Goal: Communication & Community: Answer question/provide support

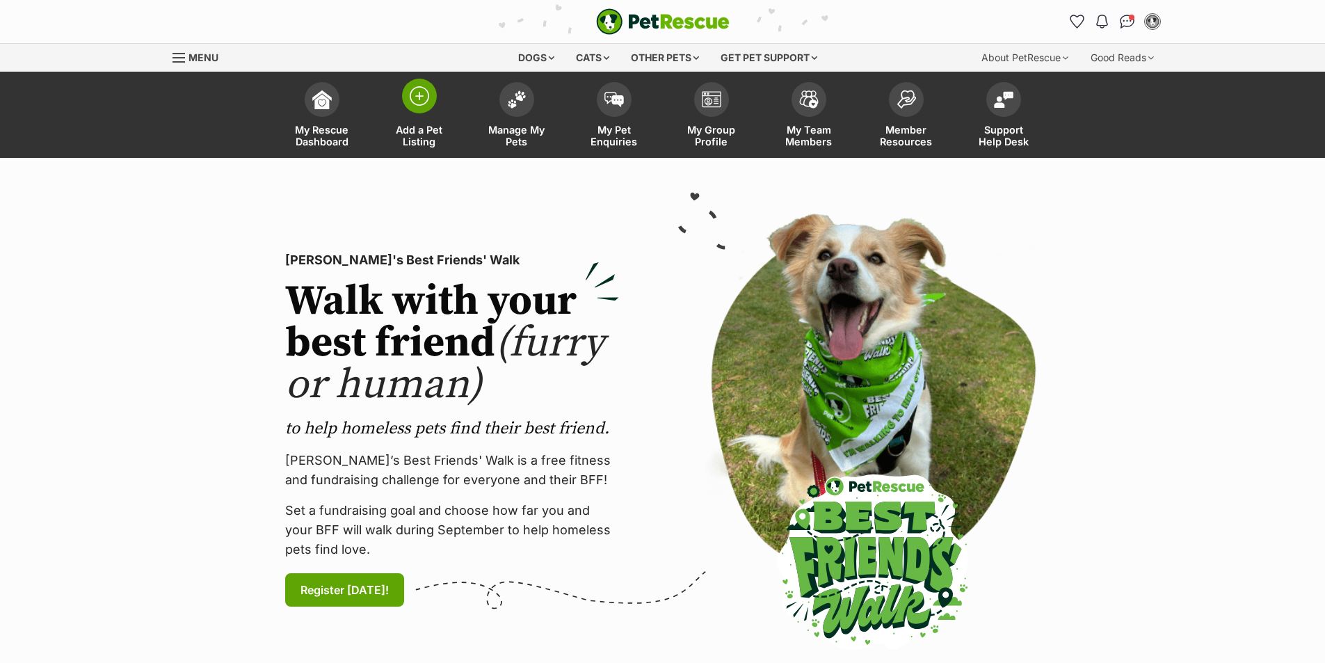
click at [426, 134] on span "Add a Pet Listing" at bounding box center [419, 136] width 63 height 24
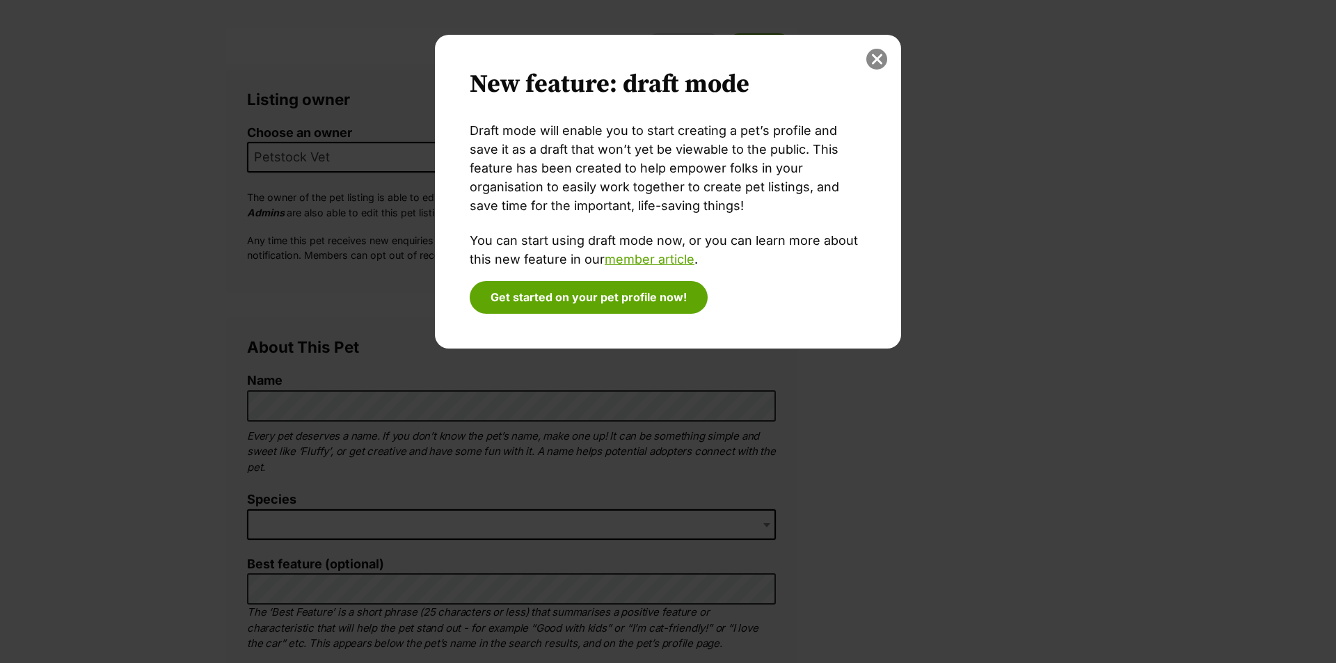
click at [879, 59] on button "close" at bounding box center [876, 59] width 21 height 21
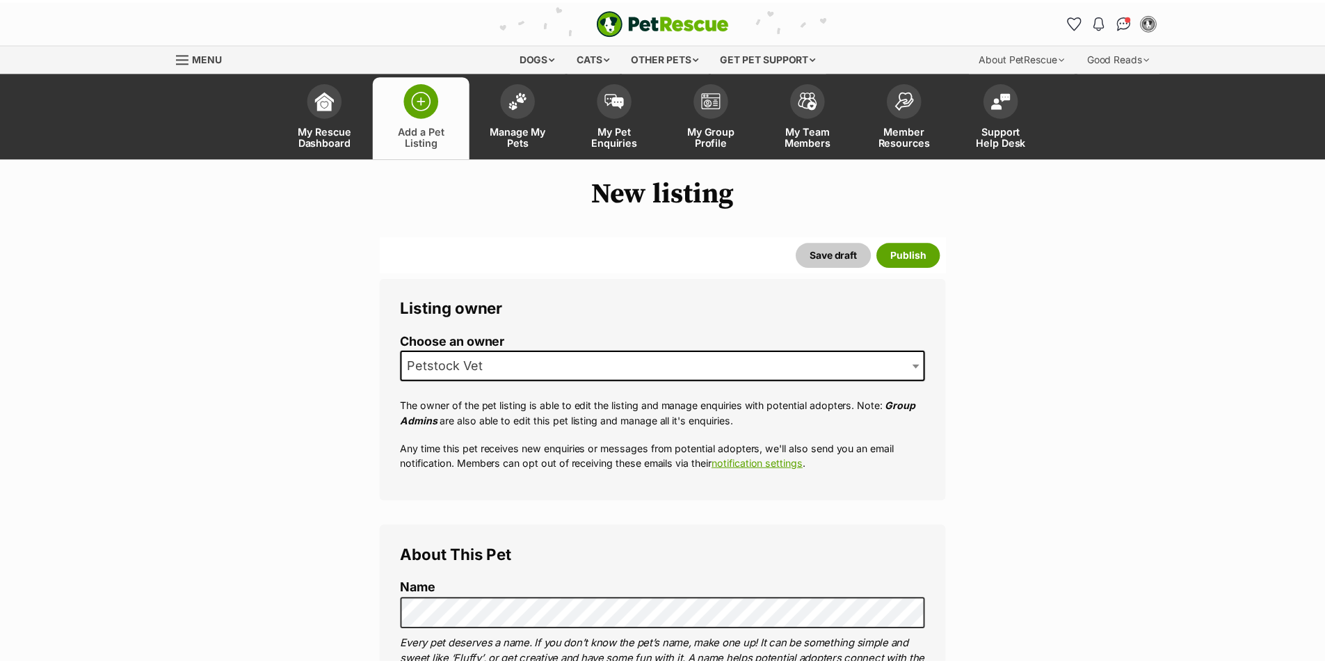
scroll to position [209, 0]
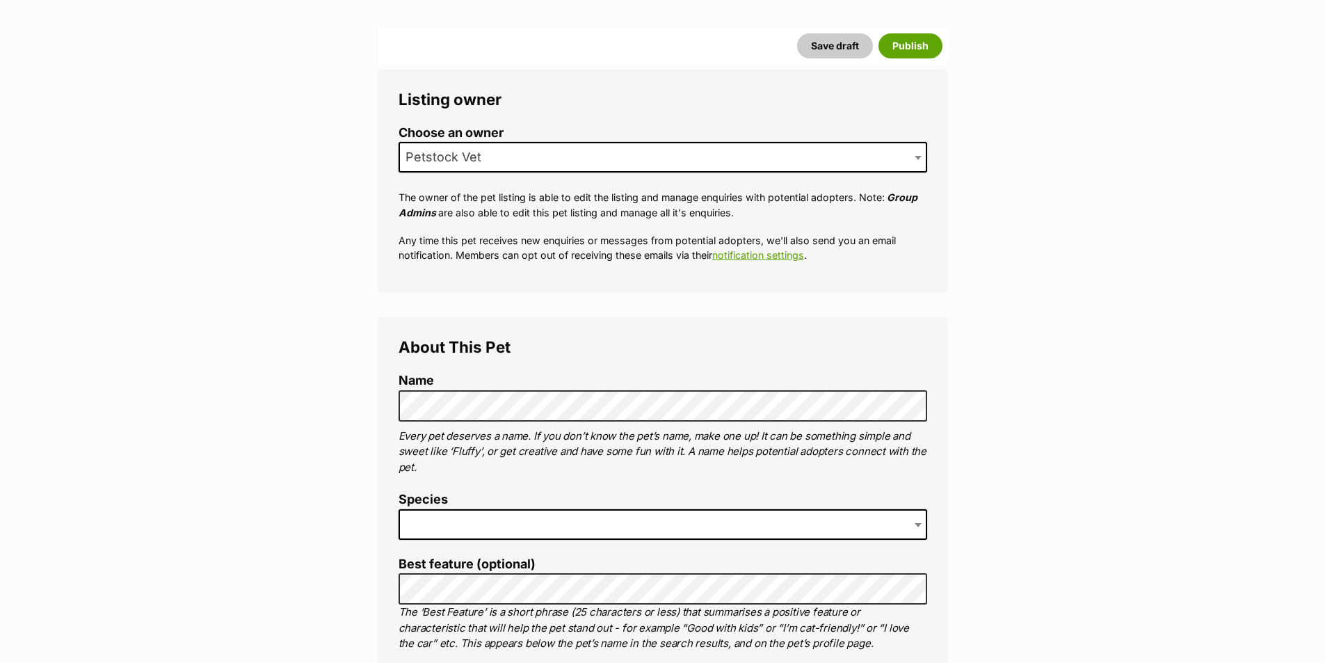
click at [451, 525] on span at bounding box center [663, 524] width 529 height 31
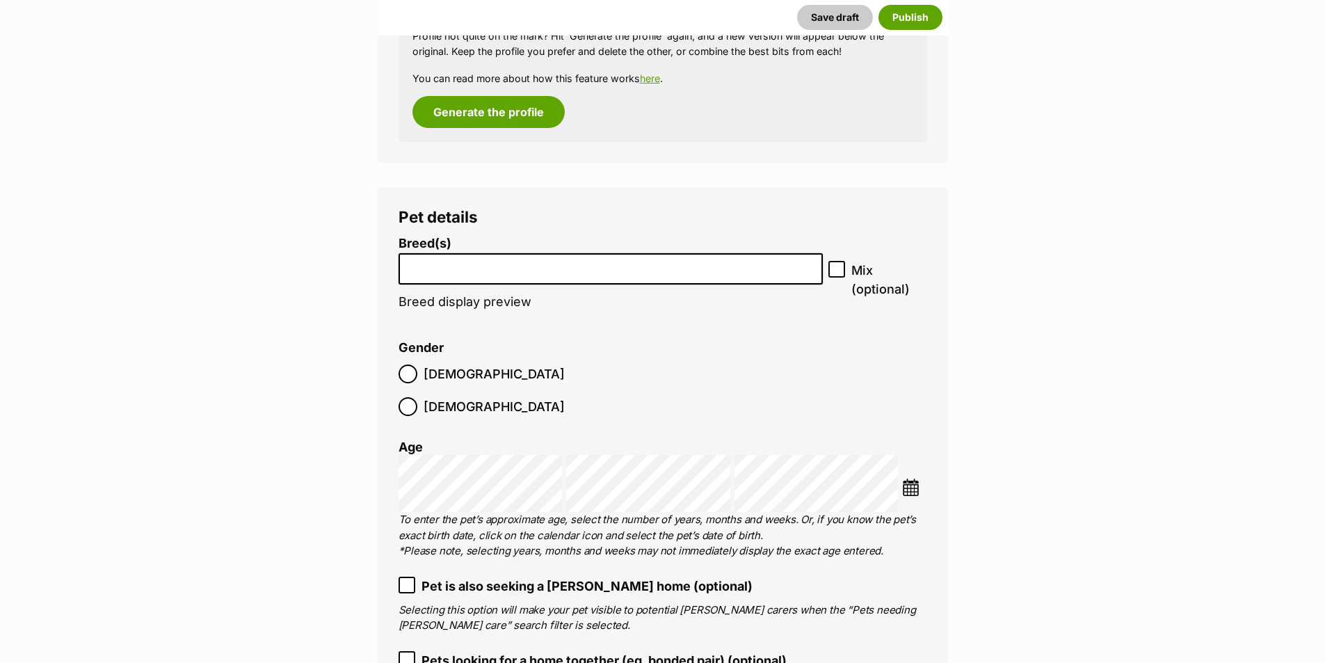
scroll to position [1531, 0]
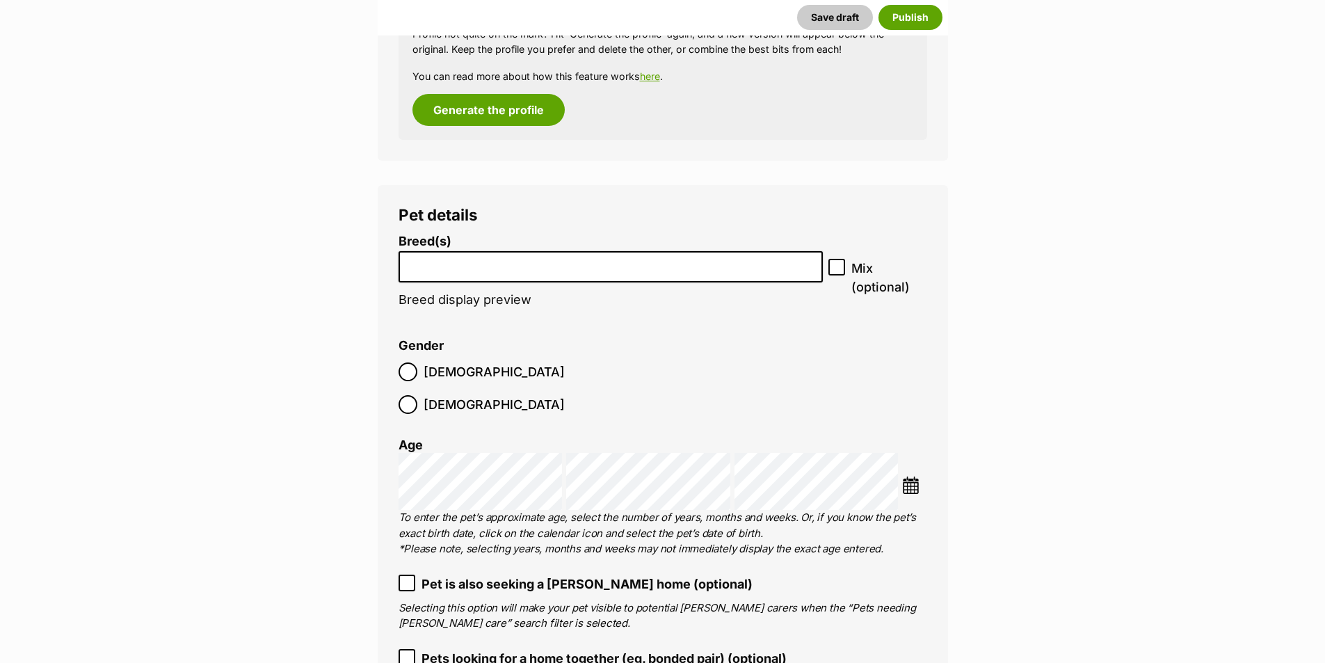
click at [452, 272] on li at bounding box center [611, 267] width 415 height 29
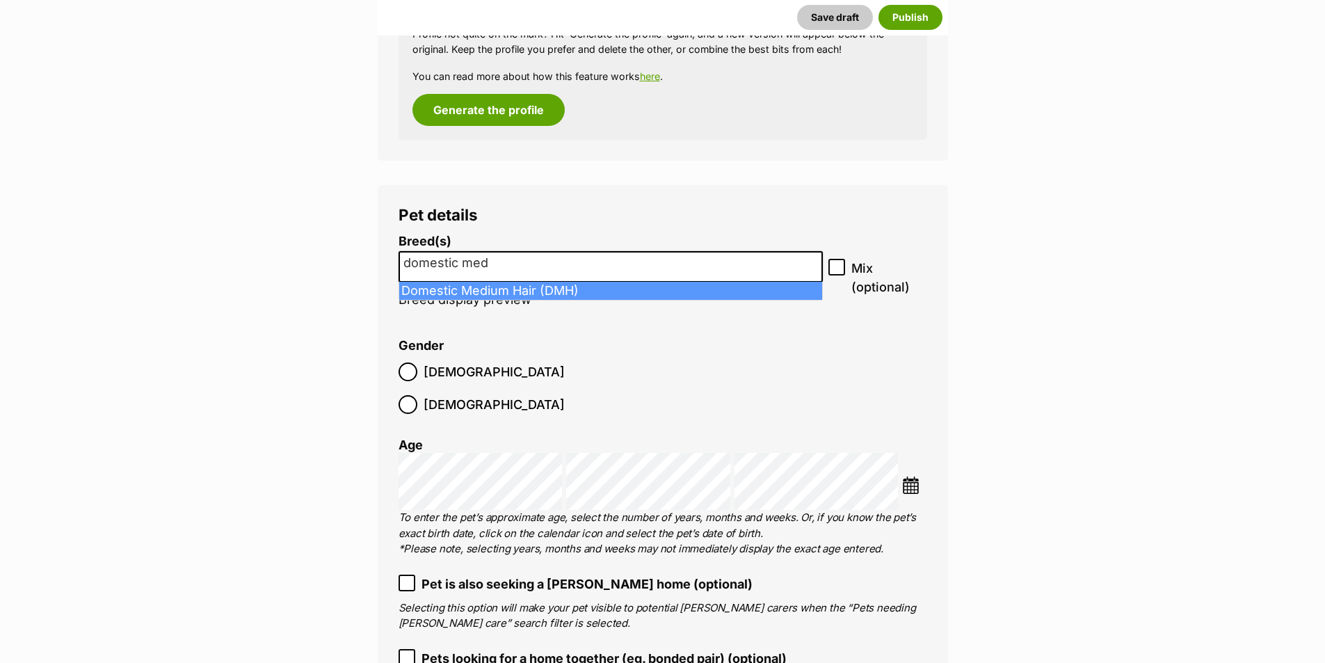
type input "domestic med"
select select "252101"
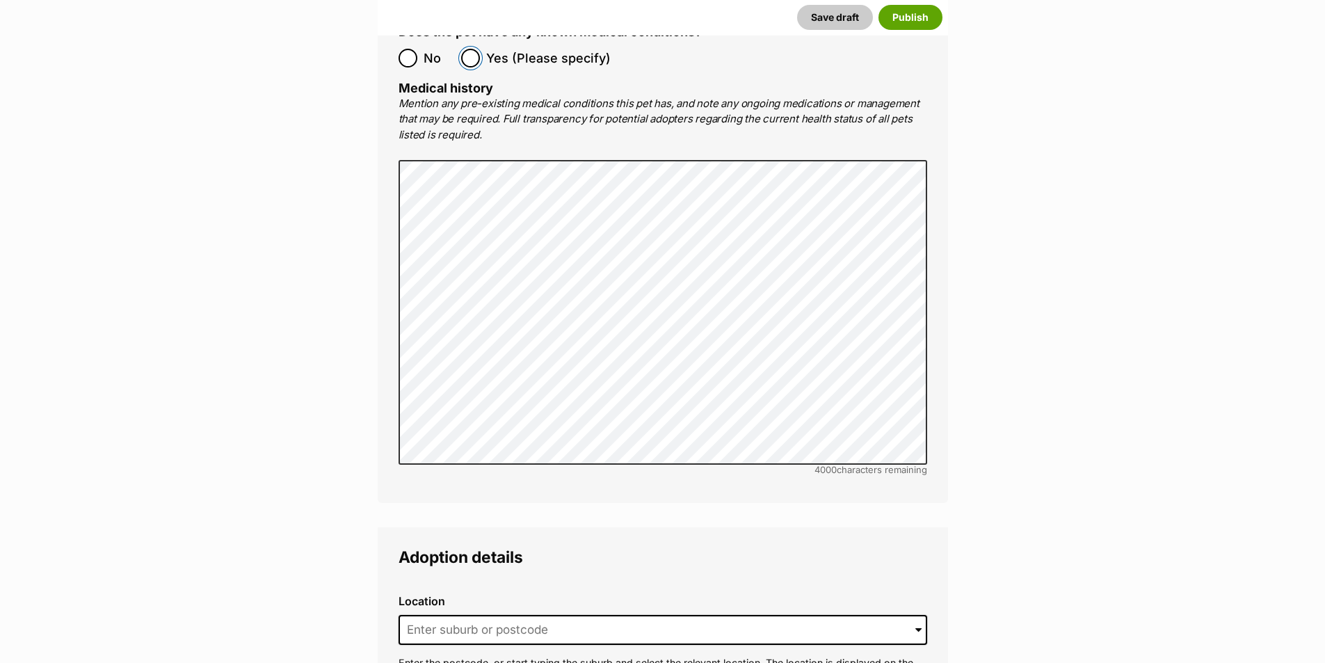
scroll to position [3061, 0]
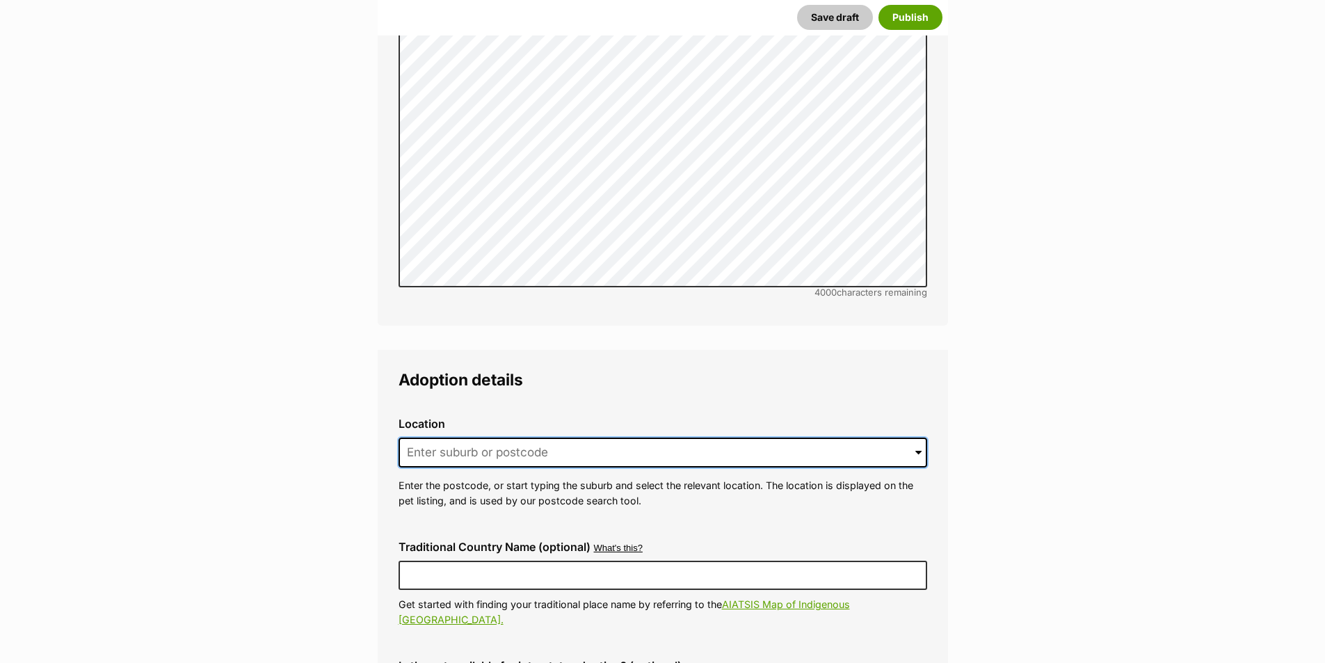
click at [496, 438] on input at bounding box center [663, 453] width 529 height 31
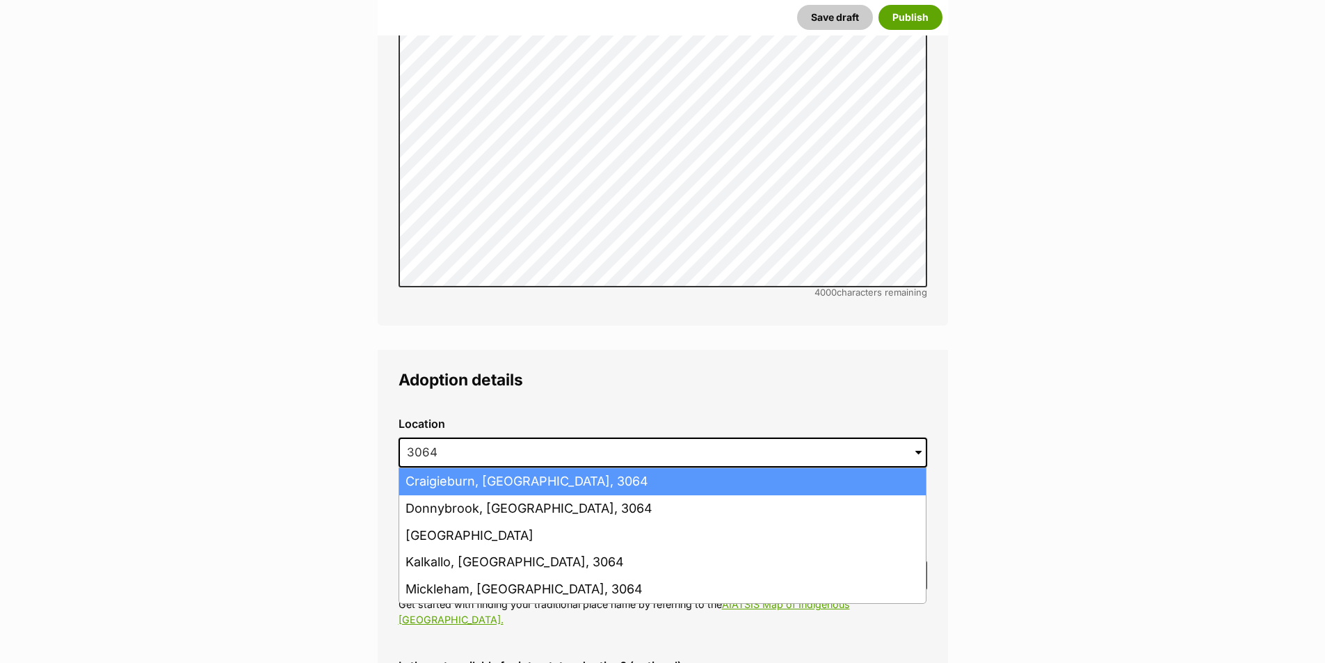
click at [492, 468] on li "Craigieburn, Victoria, 3064" at bounding box center [662, 481] width 527 height 27
type input "Craigieburn, Victoria, 3064"
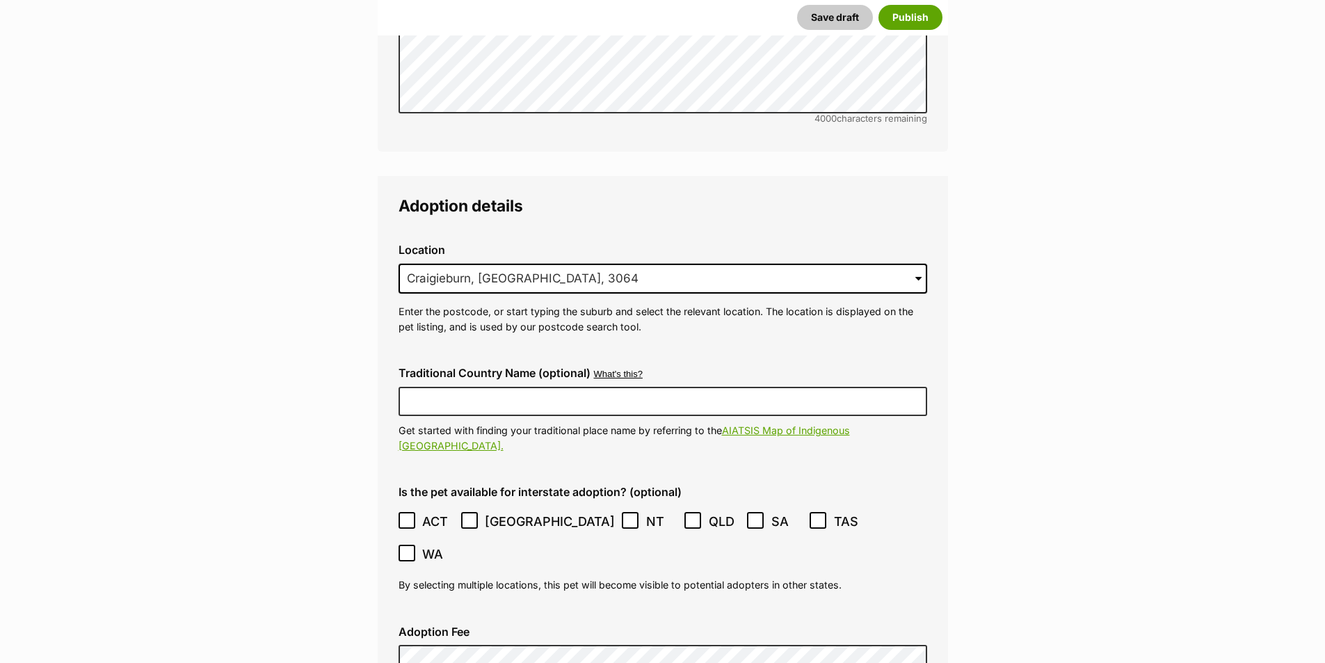
scroll to position [3270, 0]
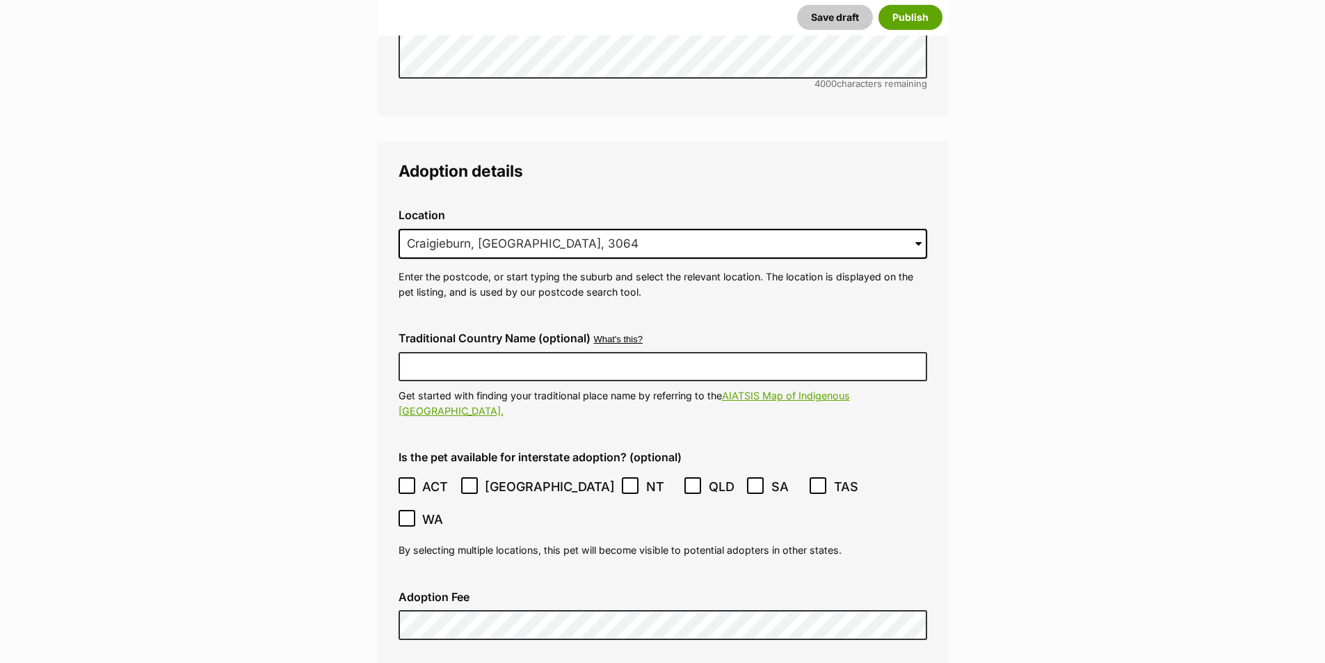
checkbox input "true"
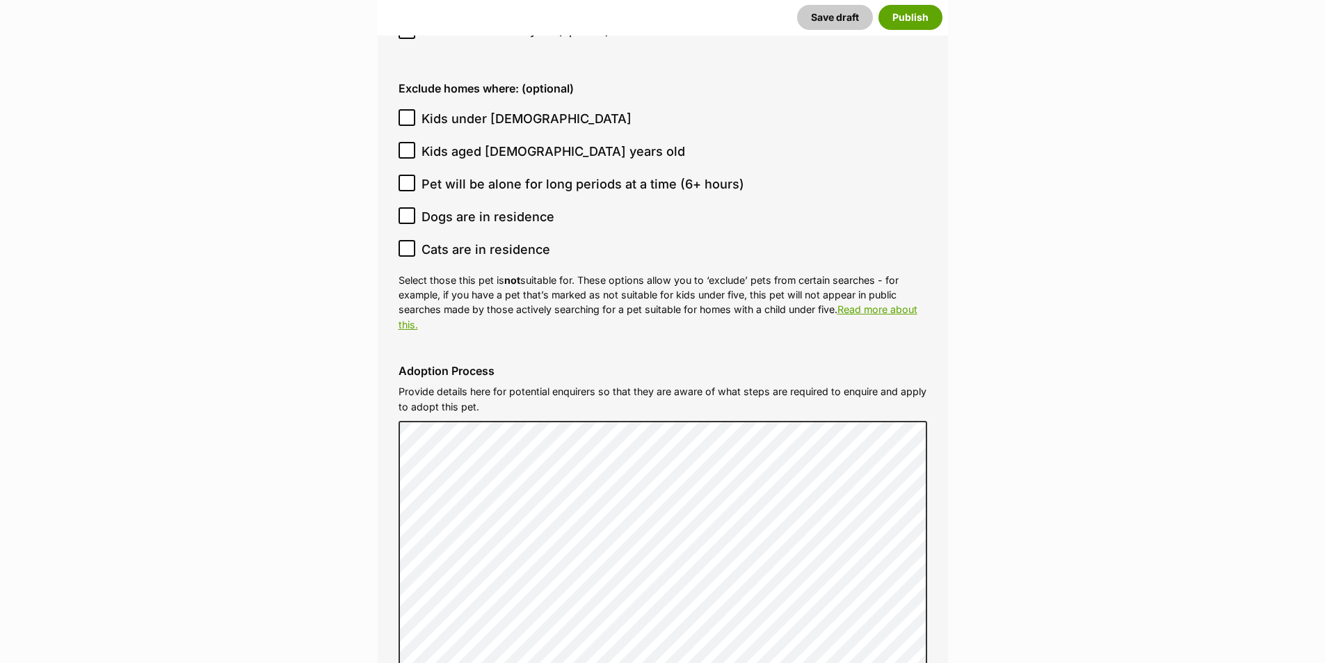
scroll to position [3966, 0]
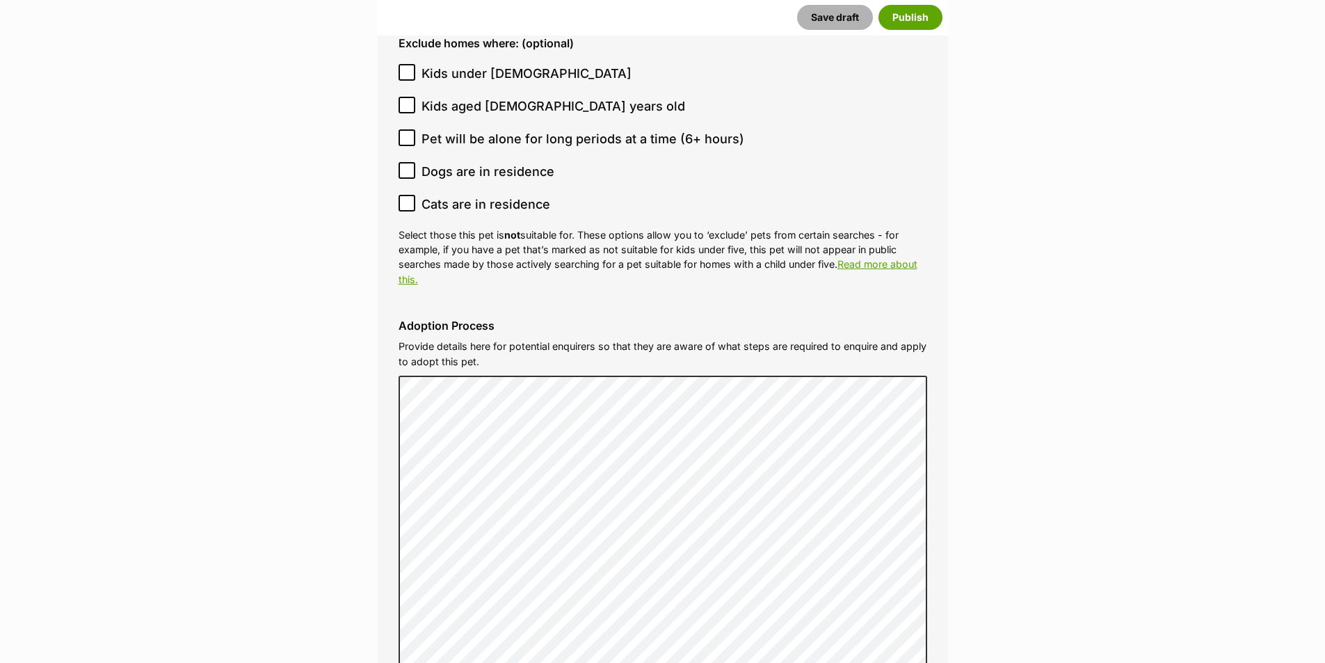
click at [836, 19] on button "Save draft" at bounding box center [835, 17] width 76 height 25
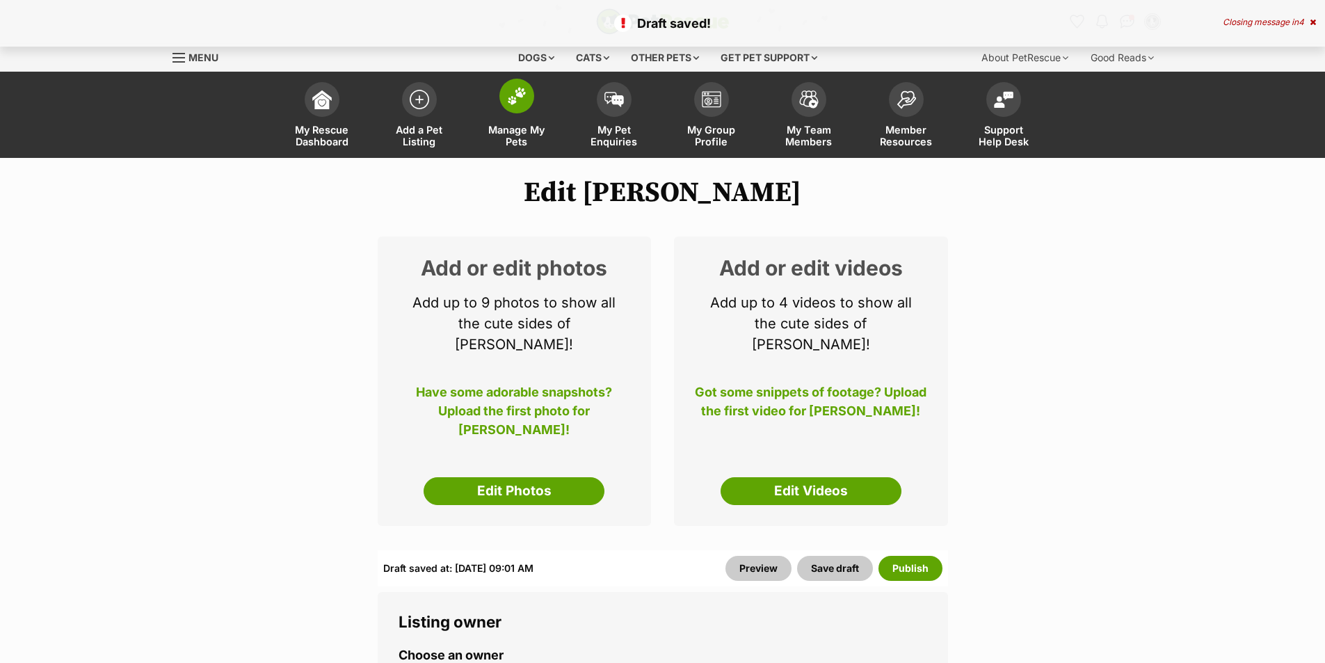
click at [513, 135] on span "Manage My Pets" at bounding box center [517, 136] width 63 height 24
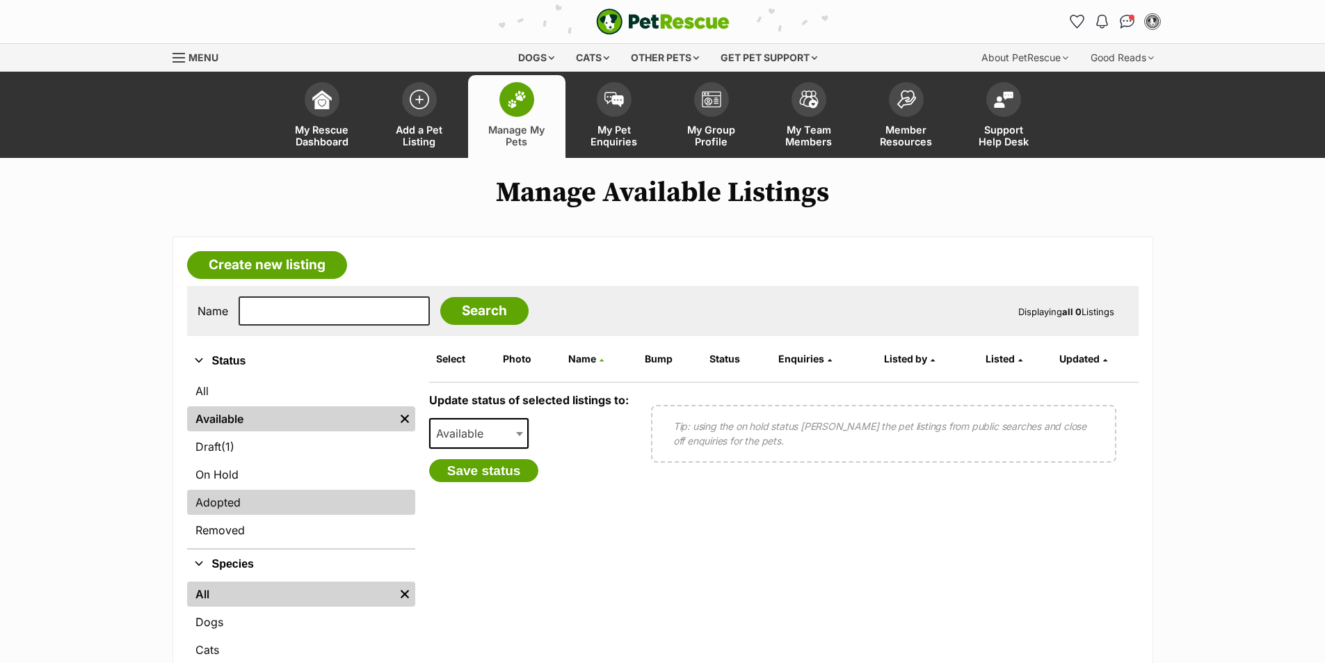
click at [243, 500] on link "Adopted" at bounding box center [301, 502] width 228 height 25
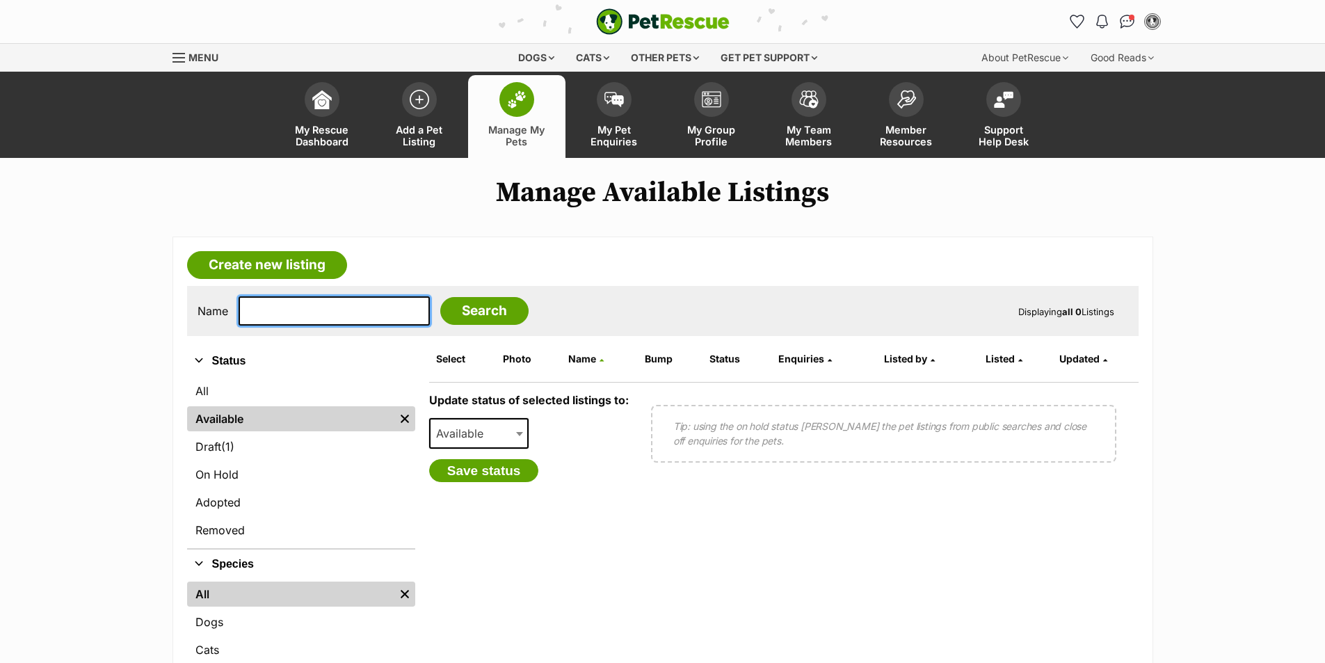
click at [283, 314] on input "text" at bounding box center [334, 310] width 191 height 29
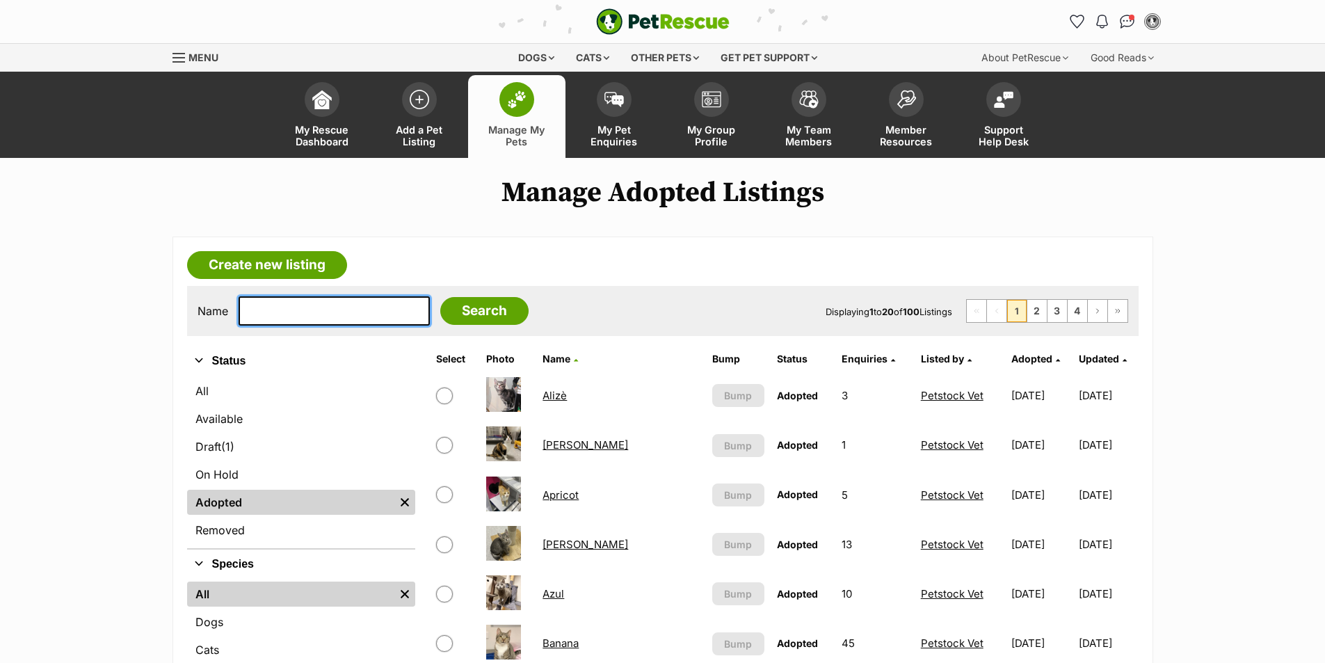
click at [280, 314] on input "text" at bounding box center [334, 310] width 191 height 29
type input "marshmello"
click at [440, 297] on input "Search" at bounding box center [484, 311] width 88 height 28
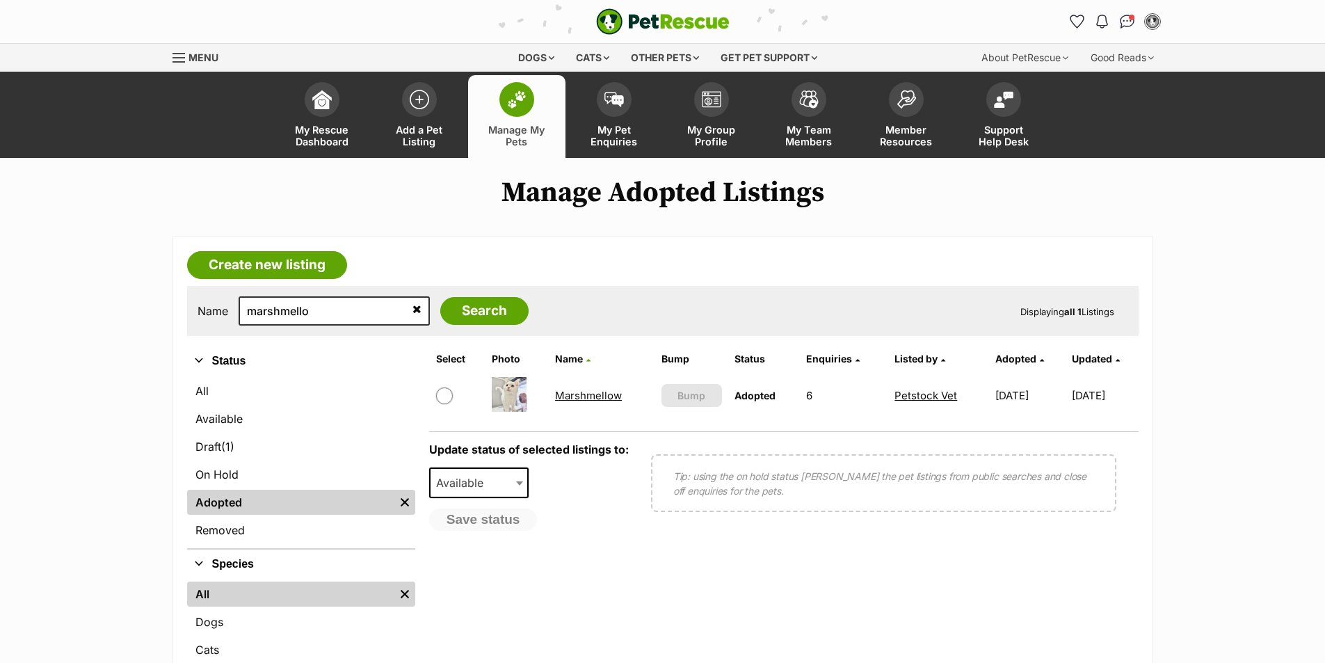
click at [569, 396] on link "Marshmellow" at bounding box center [588, 395] width 67 height 13
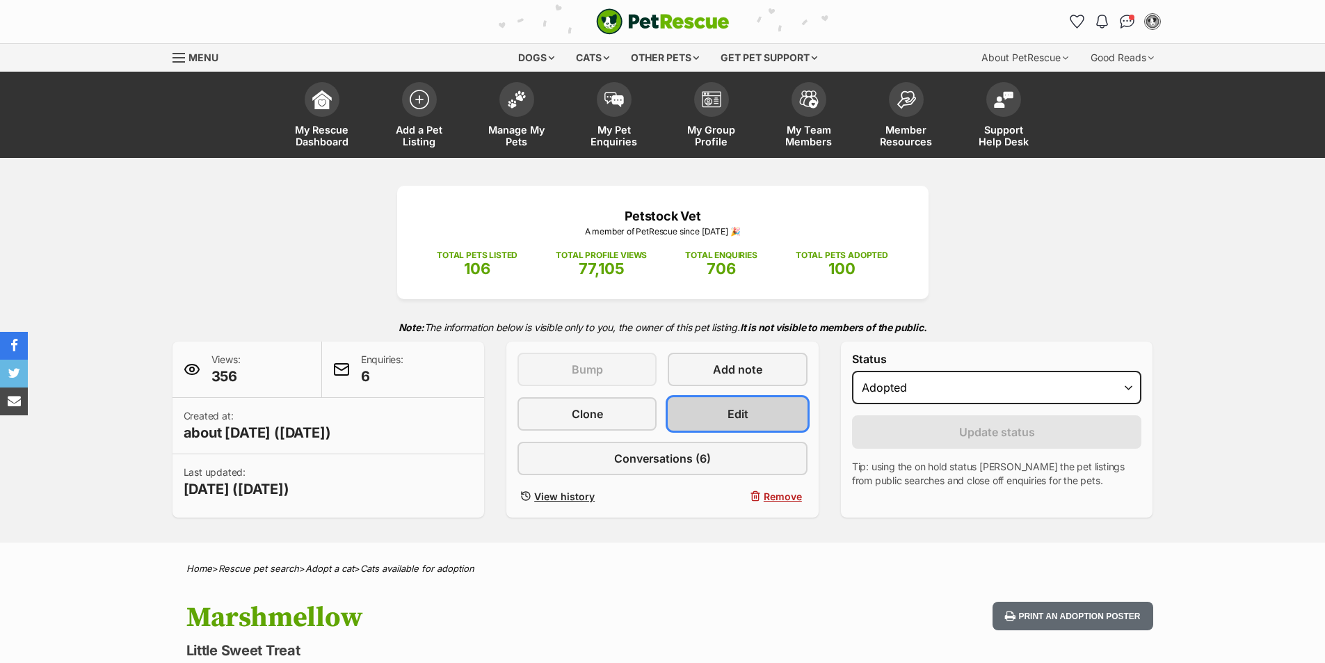
click at [735, 417] on span "Edit" at bounding box center [738, 414] width 21 height 17
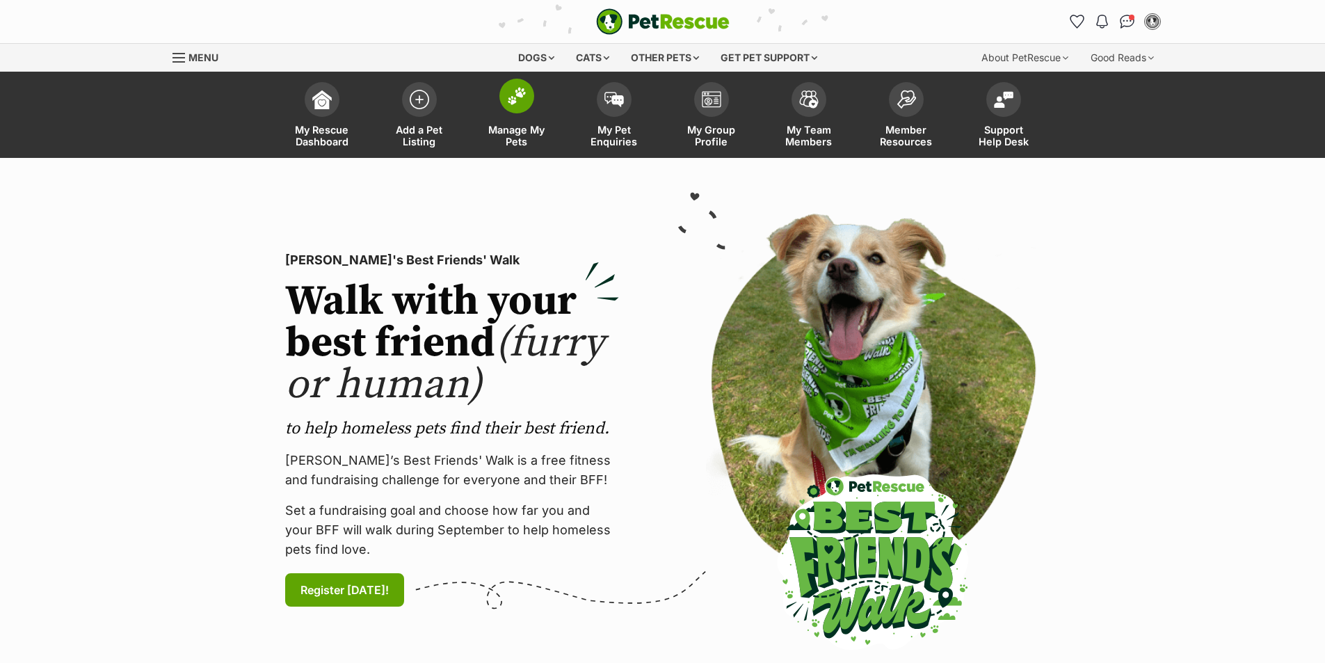
click at [518, 135] on span "Manage My Pets" at bounding box center [517, 136] width 63 height 24
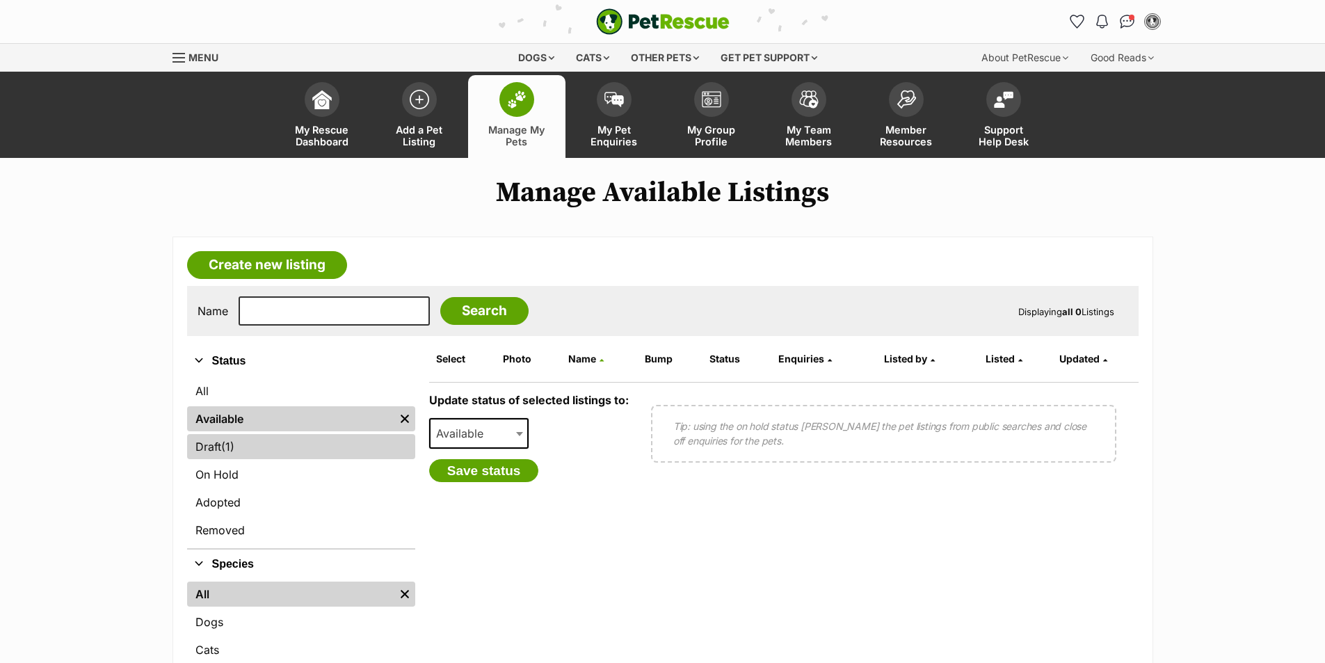
click at [294, 445] on link "Draft (1) Items" at bounding box center [301, 446] width 228 height 25
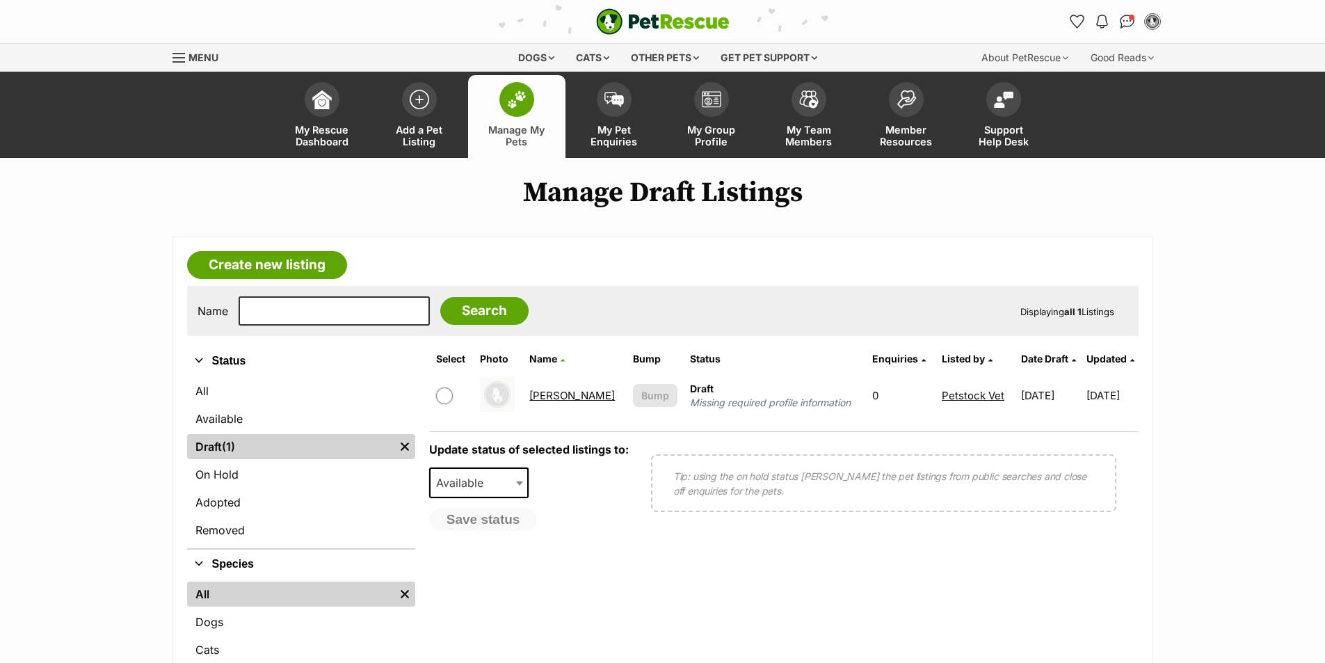
click at [551, 397] on link "[PERSON_NAME]" at bounding box center [572, 395] width 86 height 13
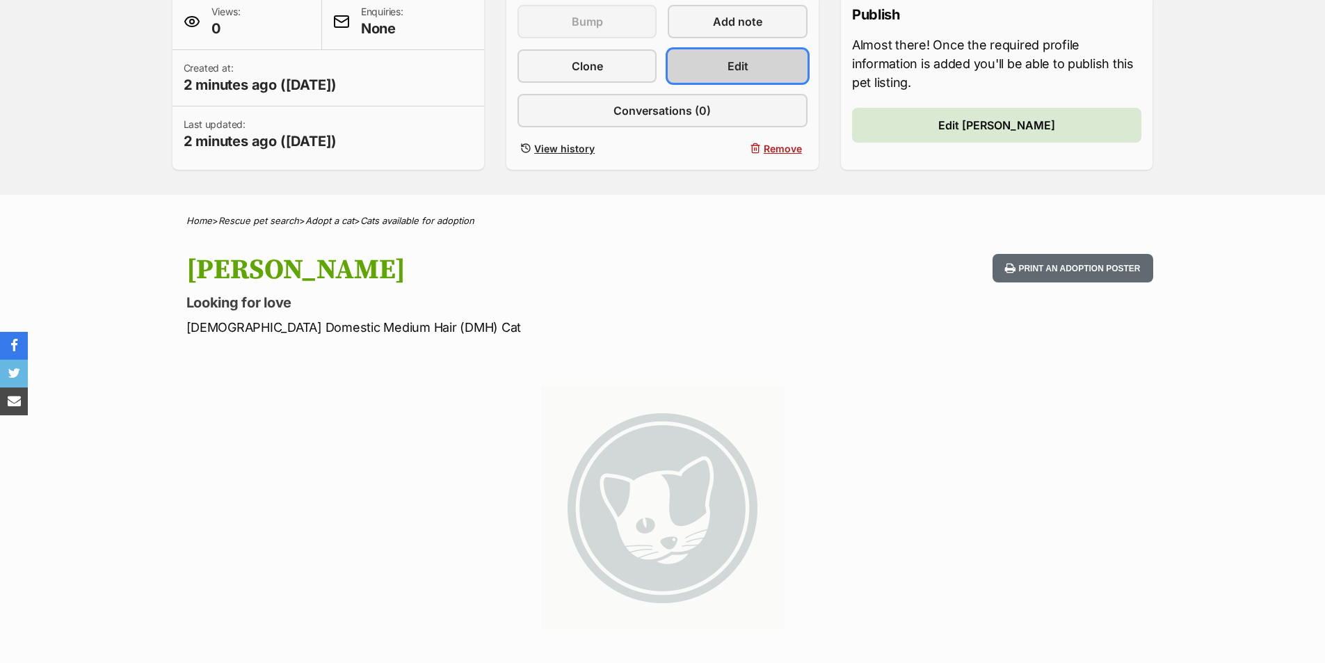
click at [753, 70] on link "Edit" at bounding box center [737, 65] width 139 height 33
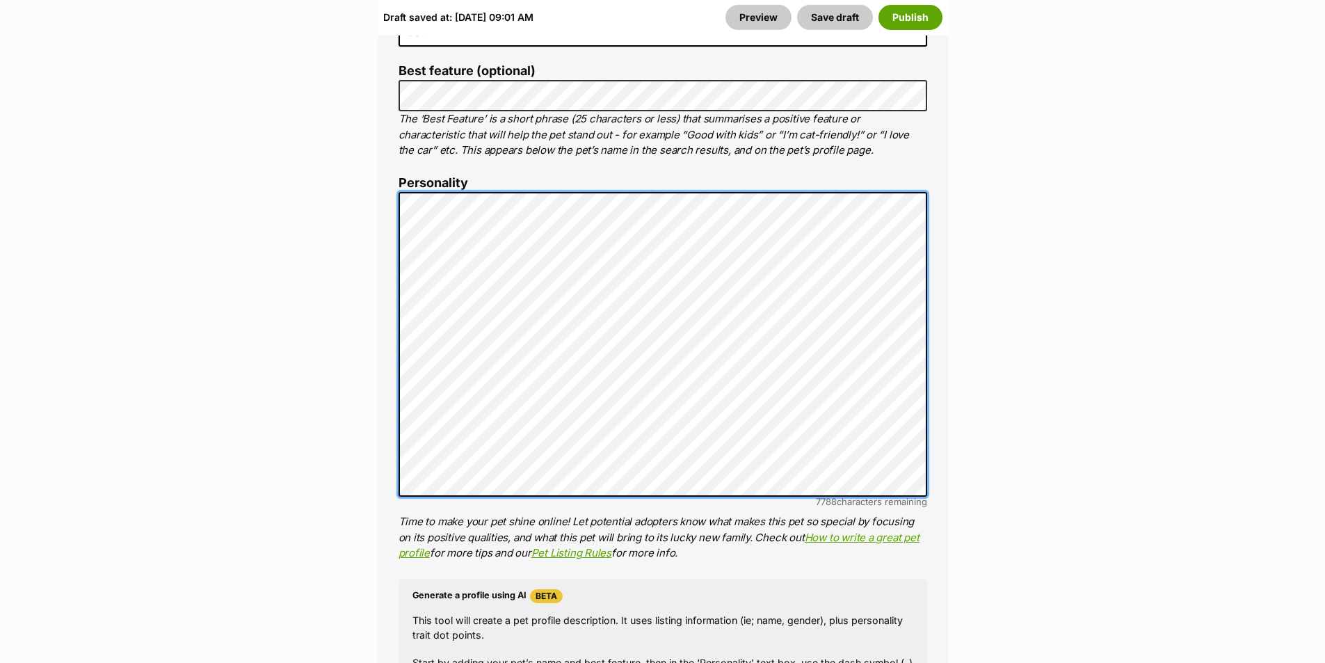
scroll to position [974, 0]
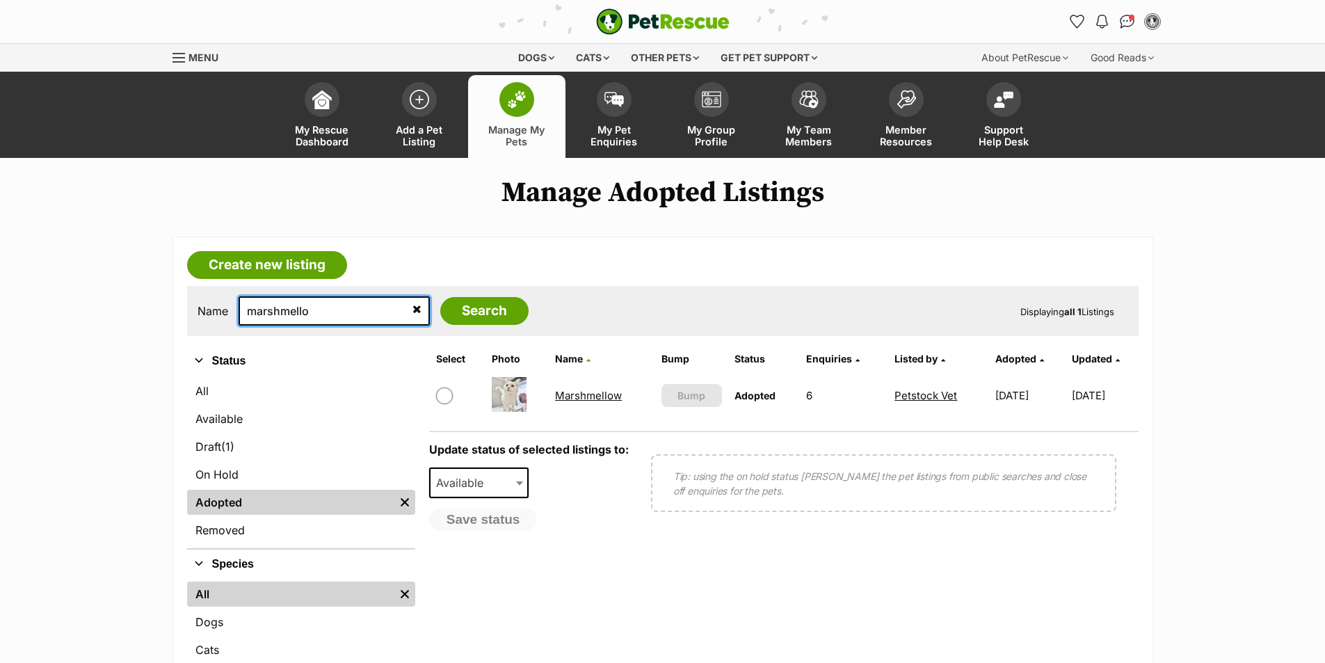
drag, startPoint x: 319, startPoint y: 312, endPoint x: 294, endPoint y: 319, distance: 26.2
click at [287, 312] on input "marshmello" at bounding box center [334, 310] width 191 height 29
type input "maple"
click at [449, 307] on input "Search" at bounding box center [484, 311] width 88 height 28
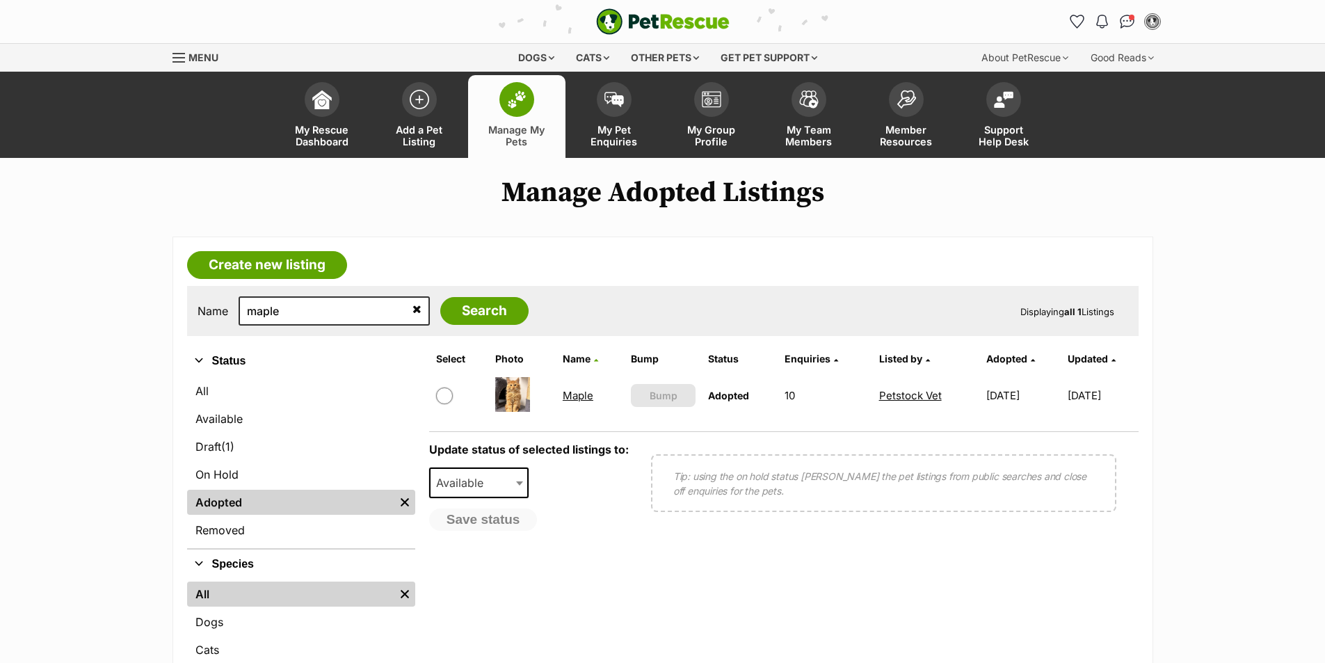
click at [574, 396] on link "Maple" at bounding box center [578, 395] width 31 height 13
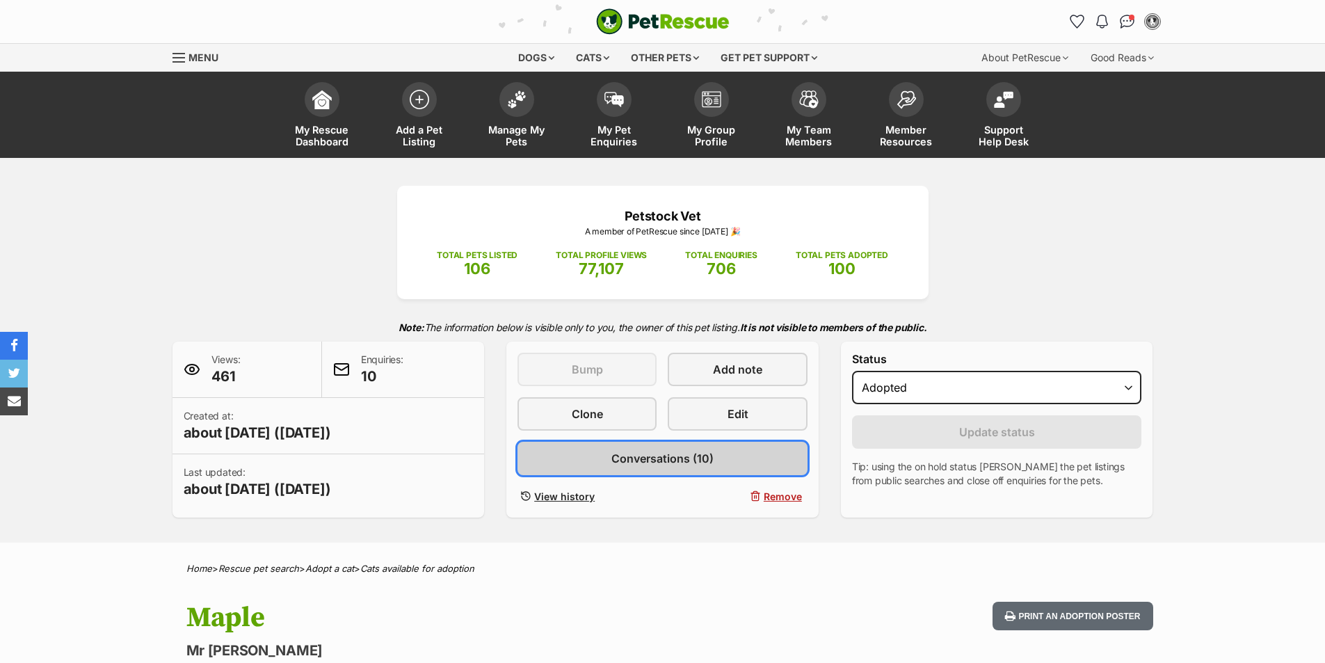
click at [714, 460] on link "Conversations (10)" at bounding box center [663, 458] width 290 height 33
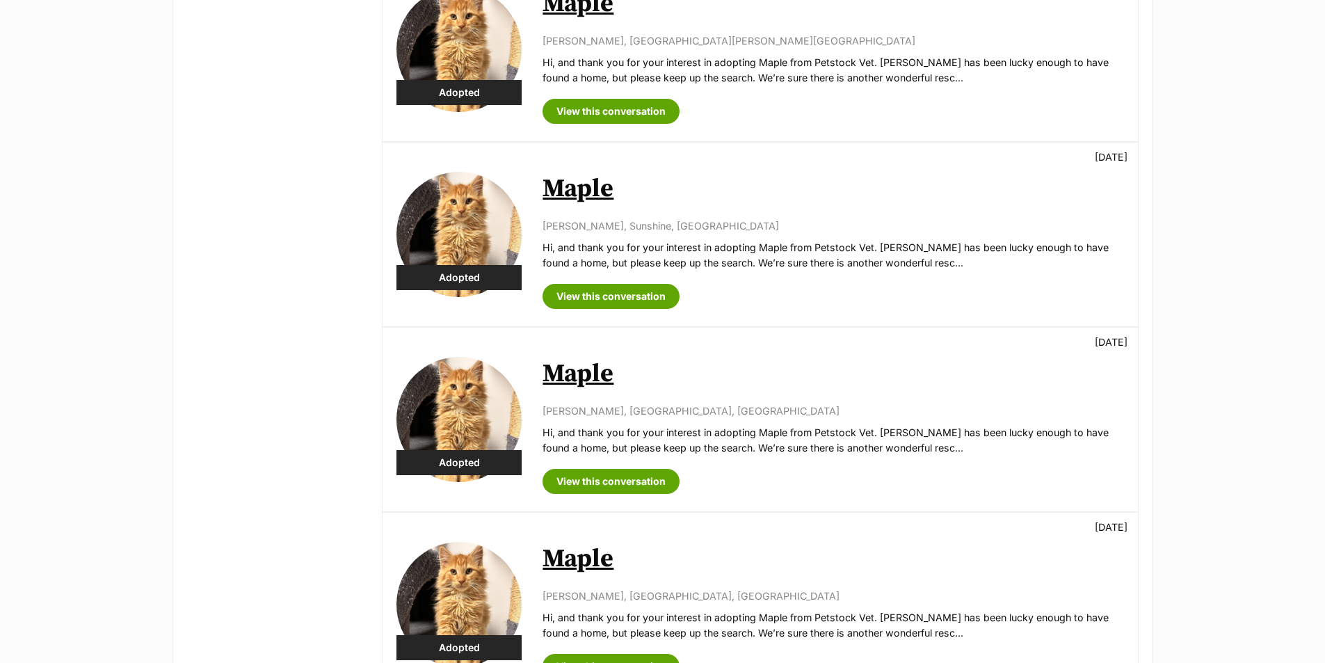
scroll to position [974, 0]
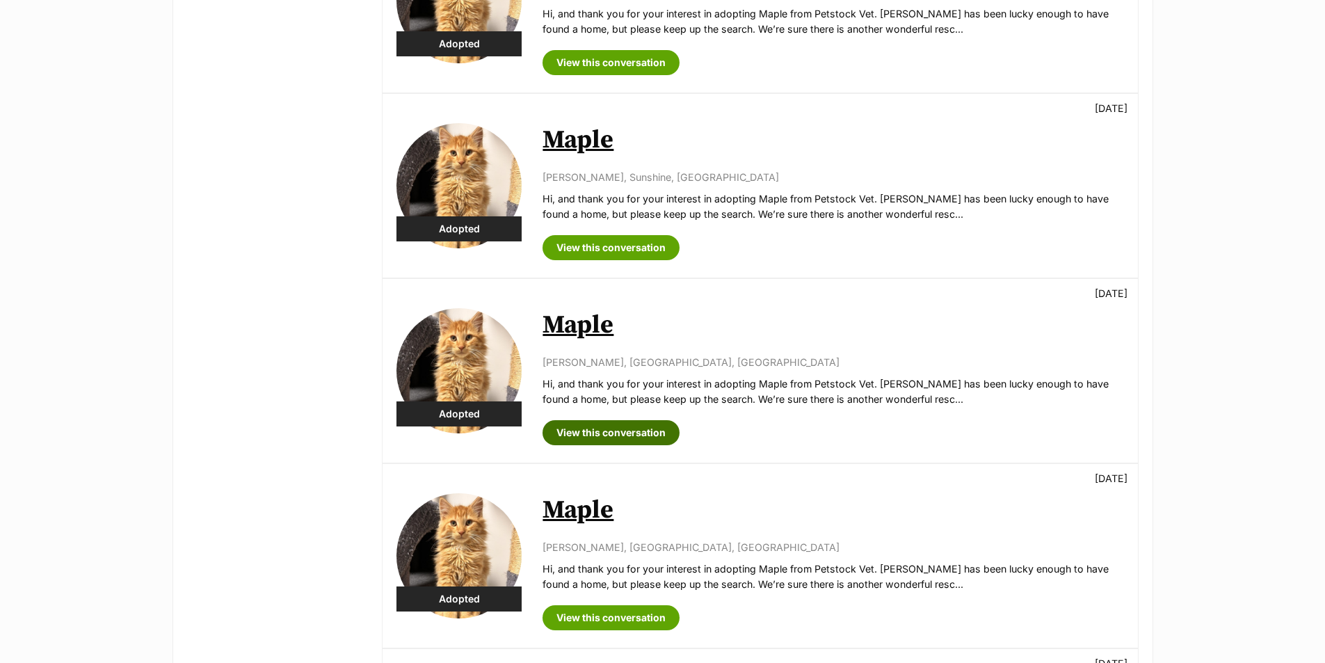
click at [644, 435] on link "View this conversation" at bounding box center [611, 432] width 137 height 25
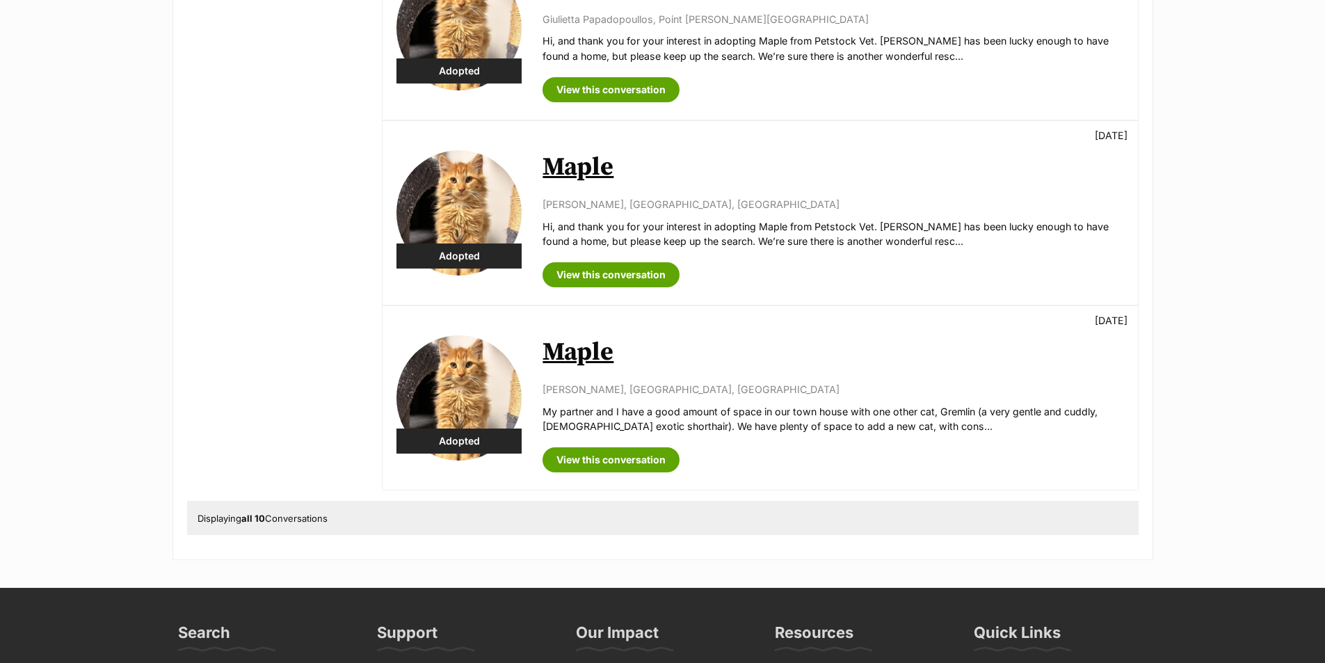
scroll to position [1739, 0]
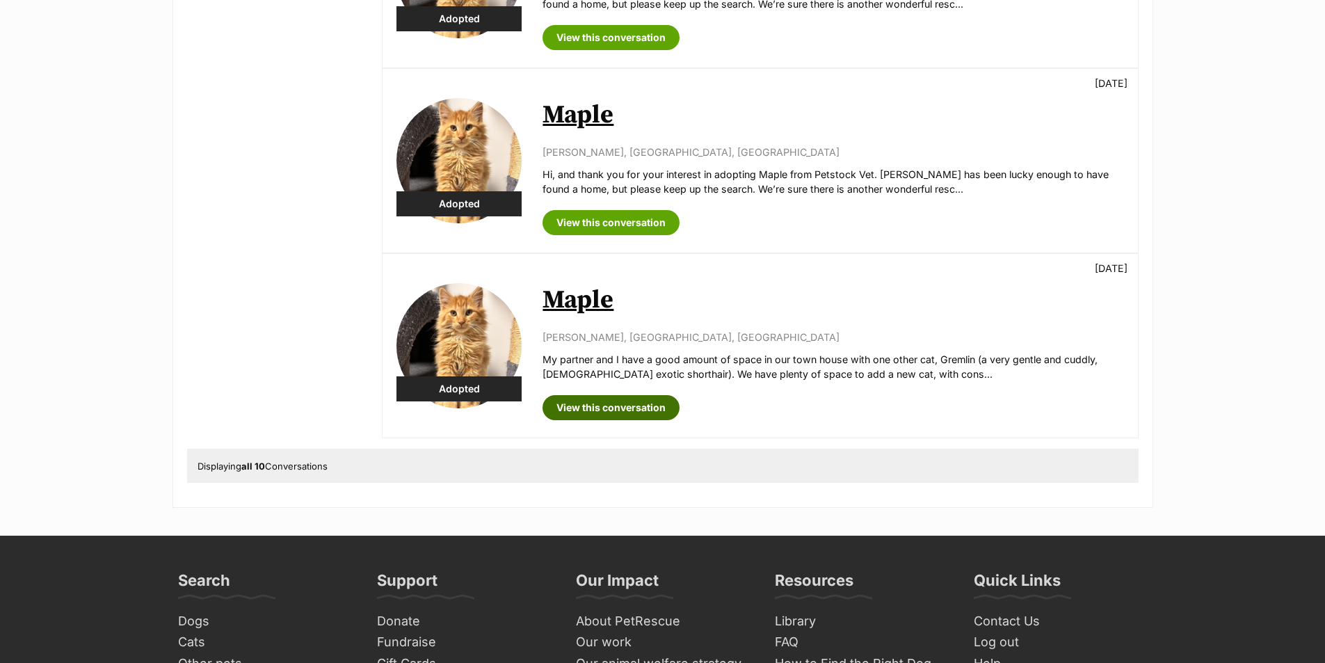
click at [630, 408] on link "View this conversation" at bounding box center [611, 407] width 137 height 25
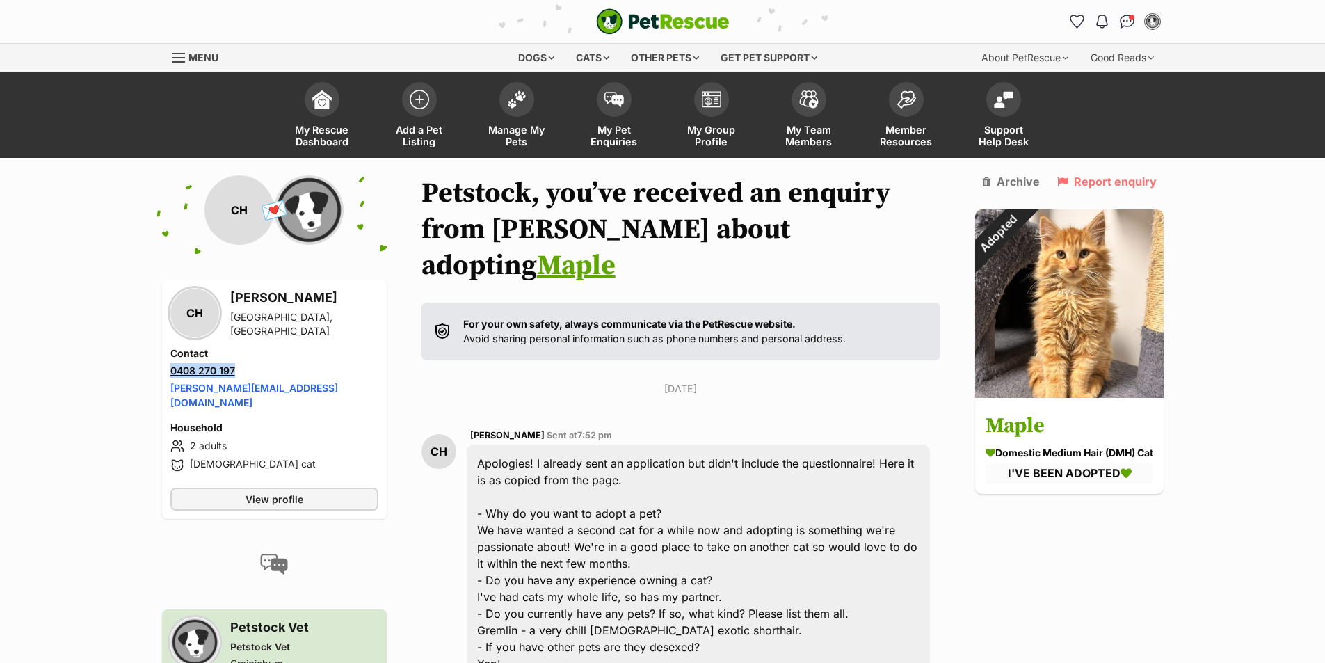
drag, startPoint x: 235, startPoint y: 373, endPoint x: 173, endPoint y: 370, distance: 62.7
click at [173, 370] on li "Phone number [PHONE_NUMBER]" at bounding box center [274, 370] width 208 height 15
copy link "0408 270 197"
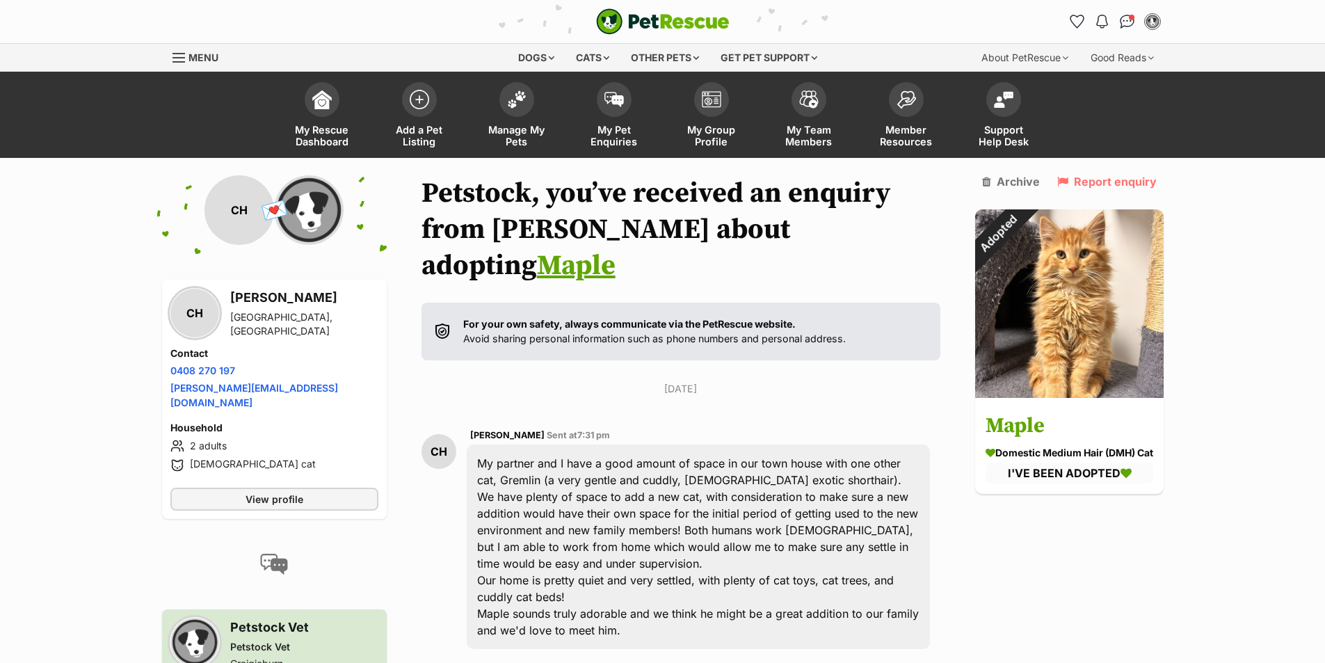
click at [243, 371] on li "Phone number [PHONE_NUMBER]" at bounding box center [274, 370] width 208 height 15
drag, startPoint x: 237, startPoint y: 371, endPoint x: 169, endPoint y: 367, distance: 68.3
click at [169, 367] on div "CH [PERSON_NAME] [GEOGRAPHIC_DATA], [GEOGRAPHIC_DATA] Contact Phone number Phon…" at bounding box center [274, 399] width 225 height 239
copy link "0408 270 197"
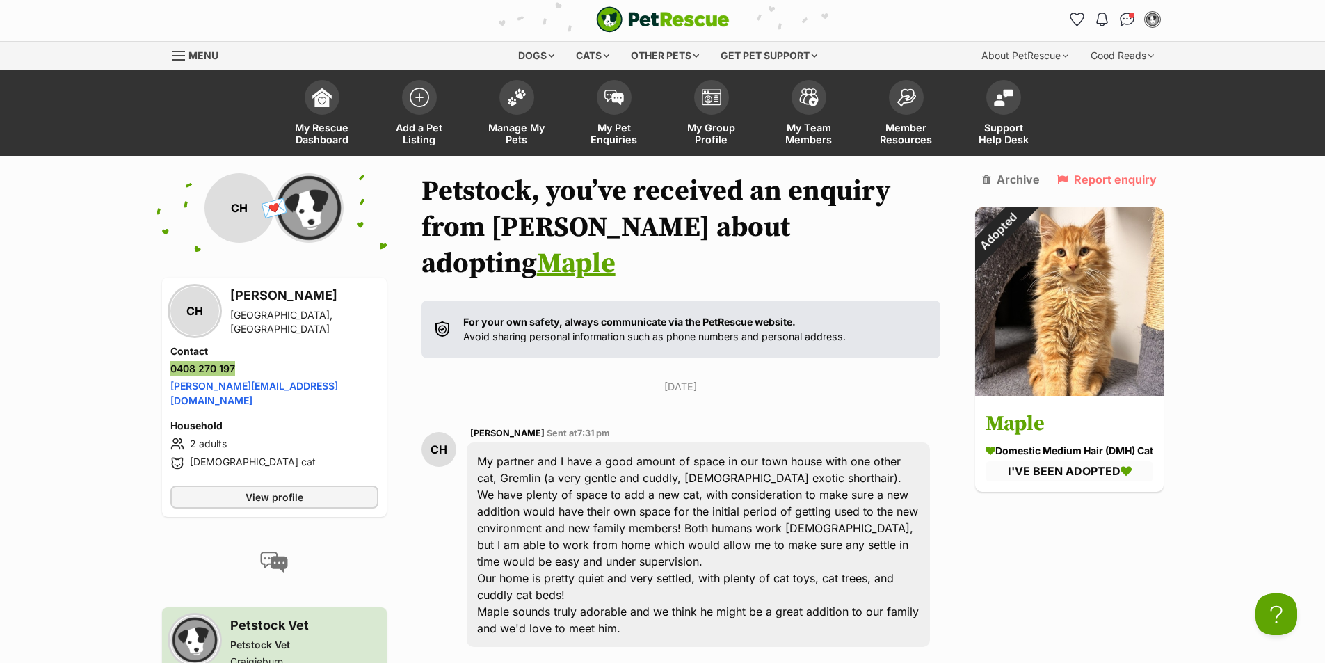
scroll to position [170, 0]
